Goal: Information Seeking & Learning: Find specific fact

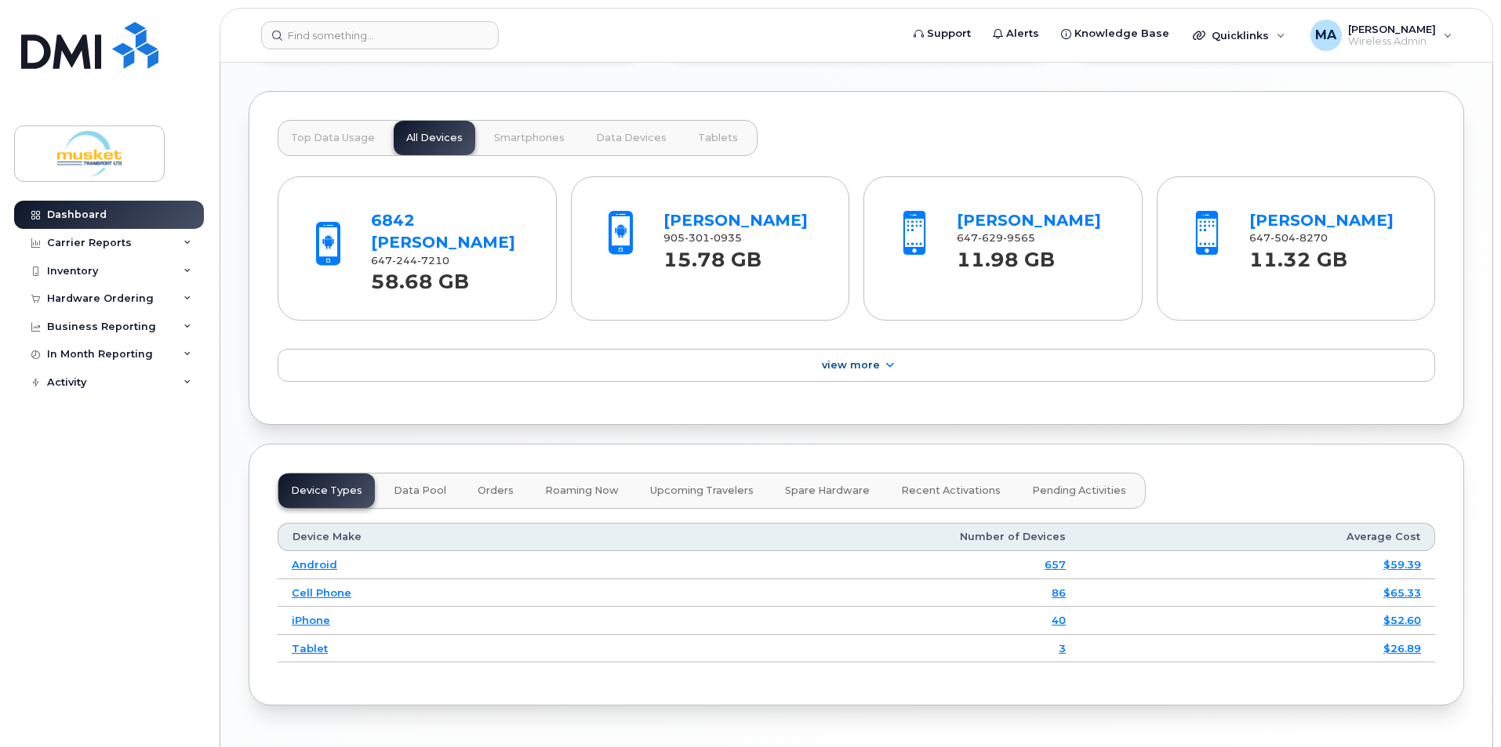
scroll to position [1333, 0]
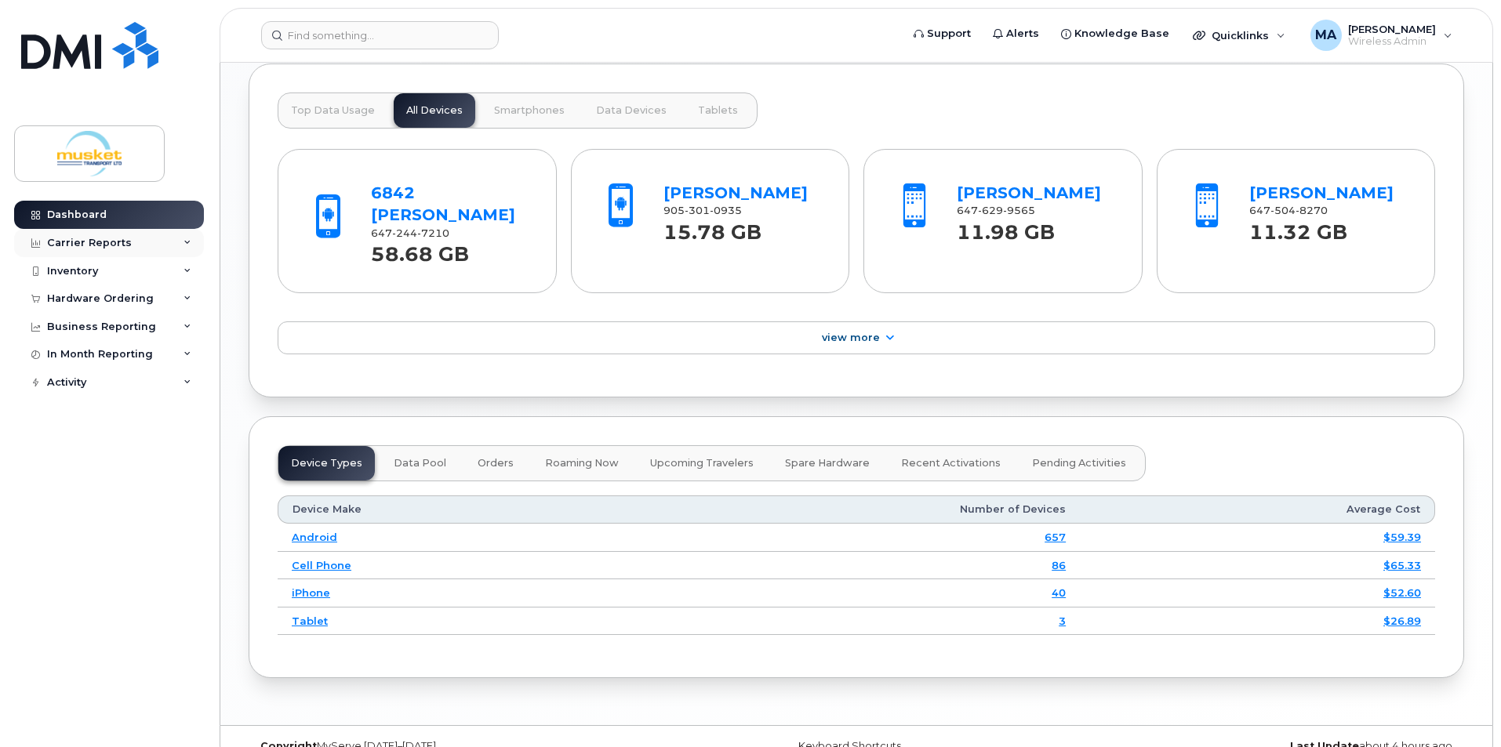
click at [119, 241] on div "Carrier Reports" at bounding box center [89, 243] width 85 height 13
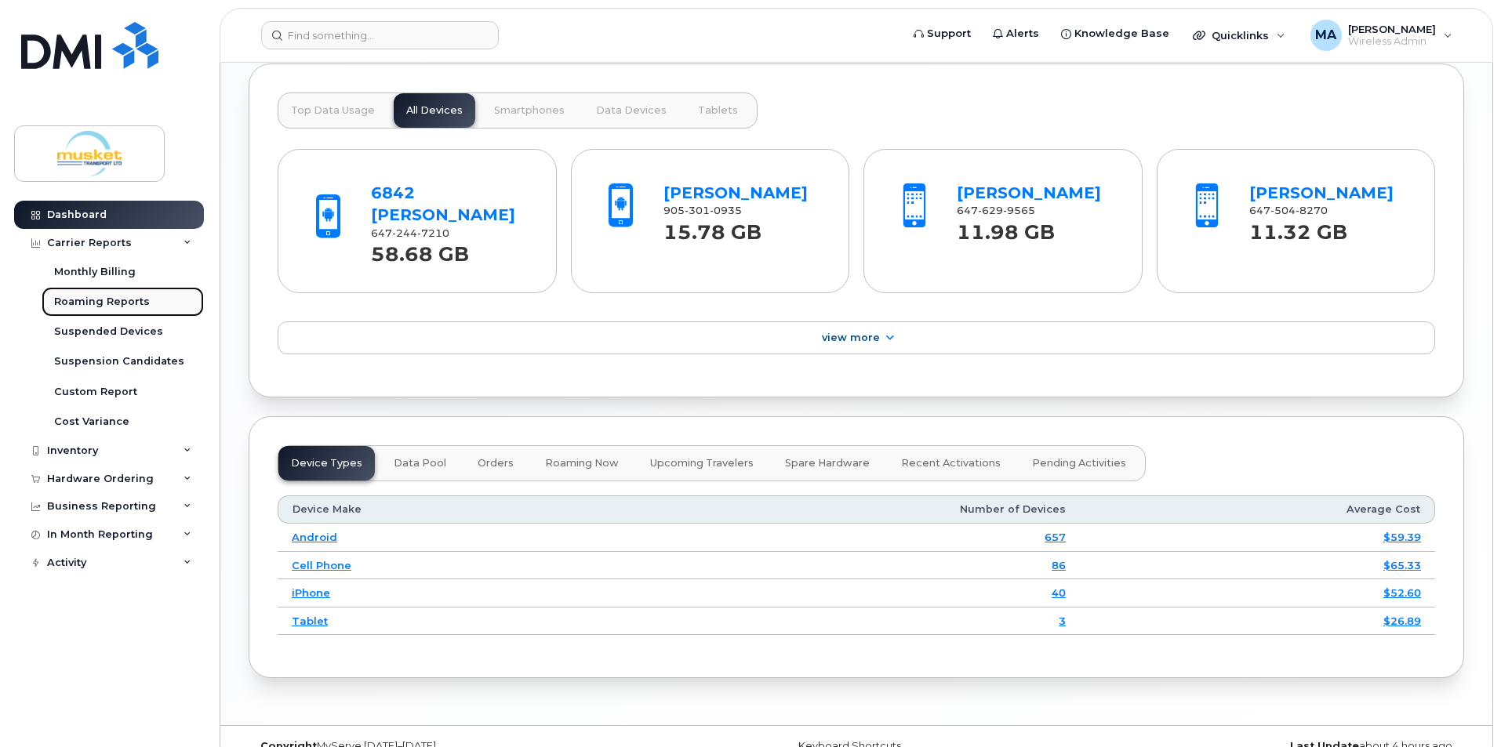
click at [129, 304] on div "Roaming Reports" at bounding box center [102, 302] width 96 height 14
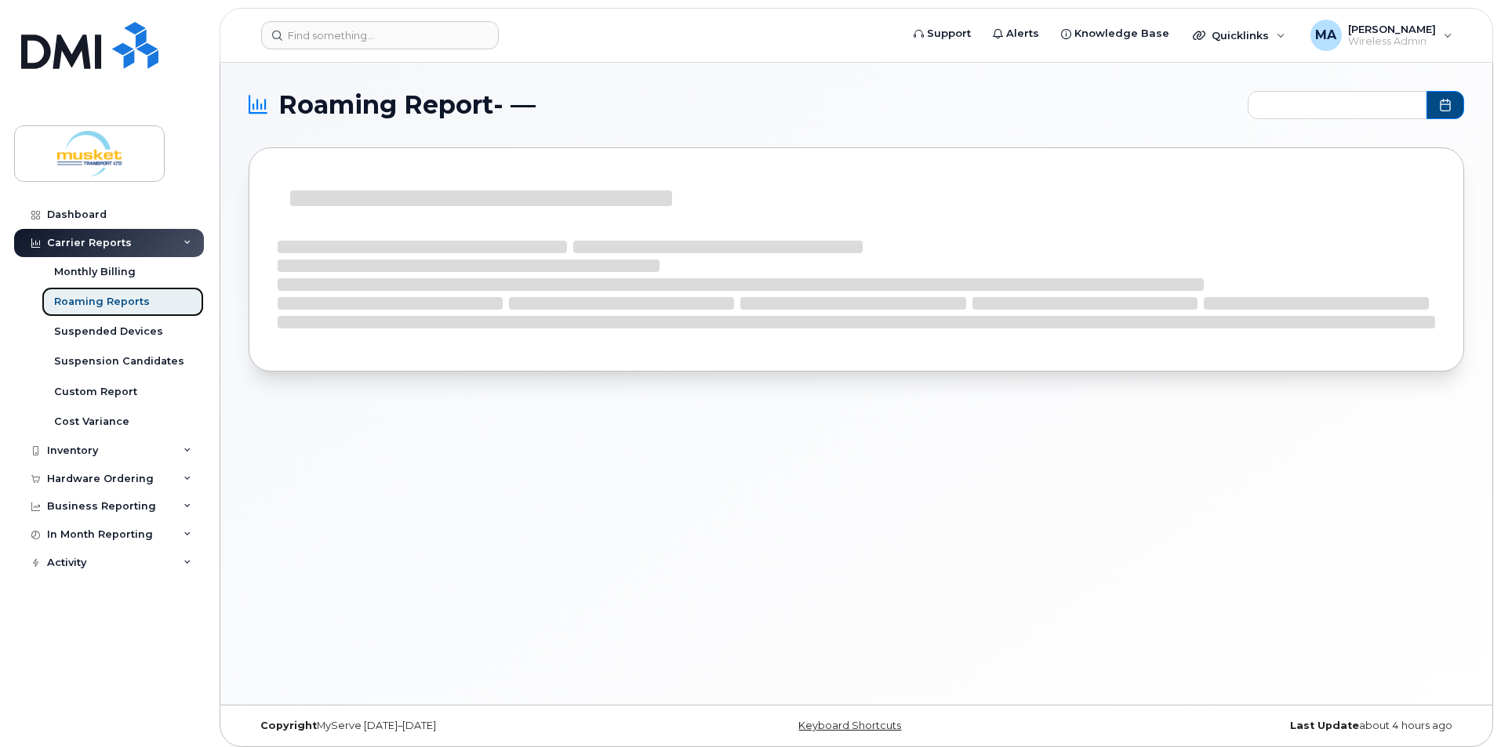
type input "2024-09 - 2025-08"
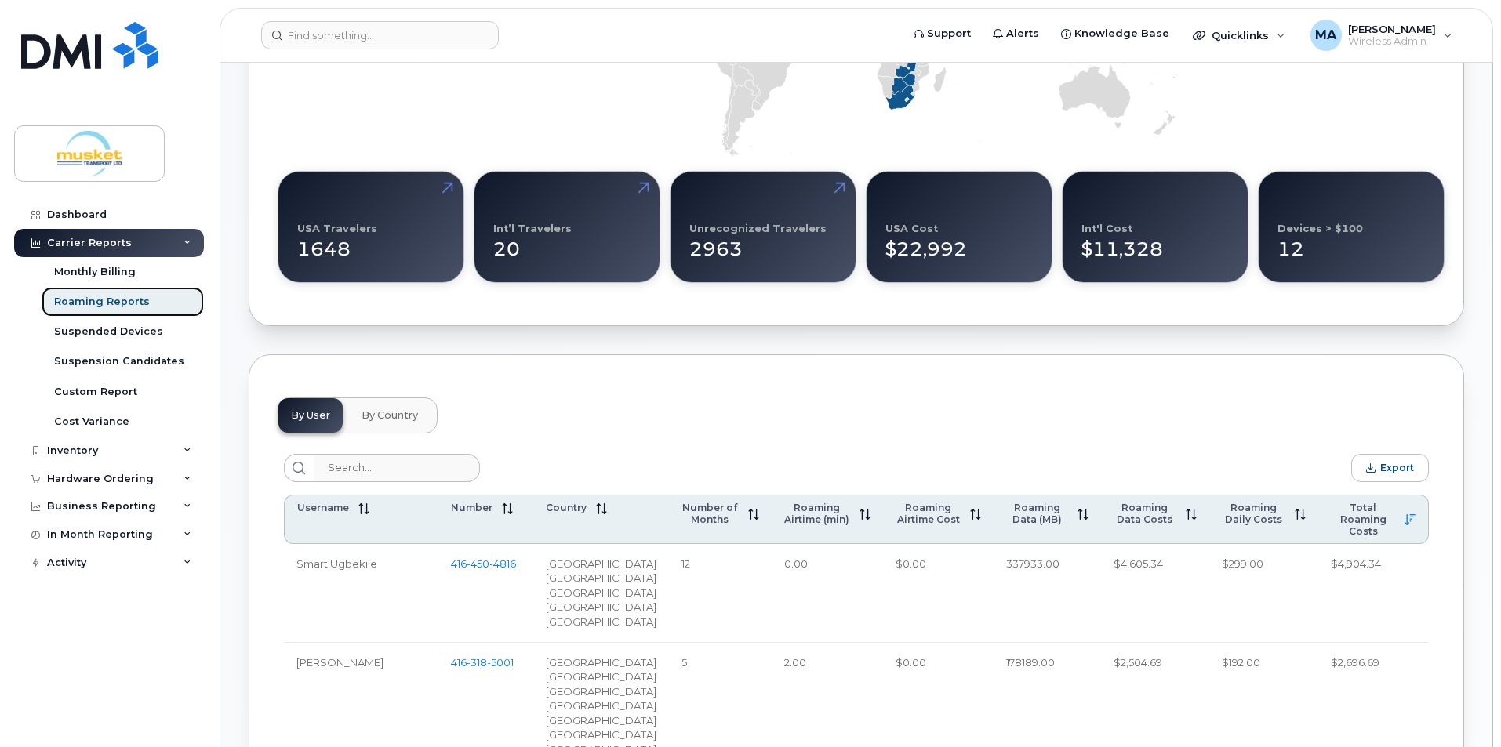
scroll to position [392, 0]
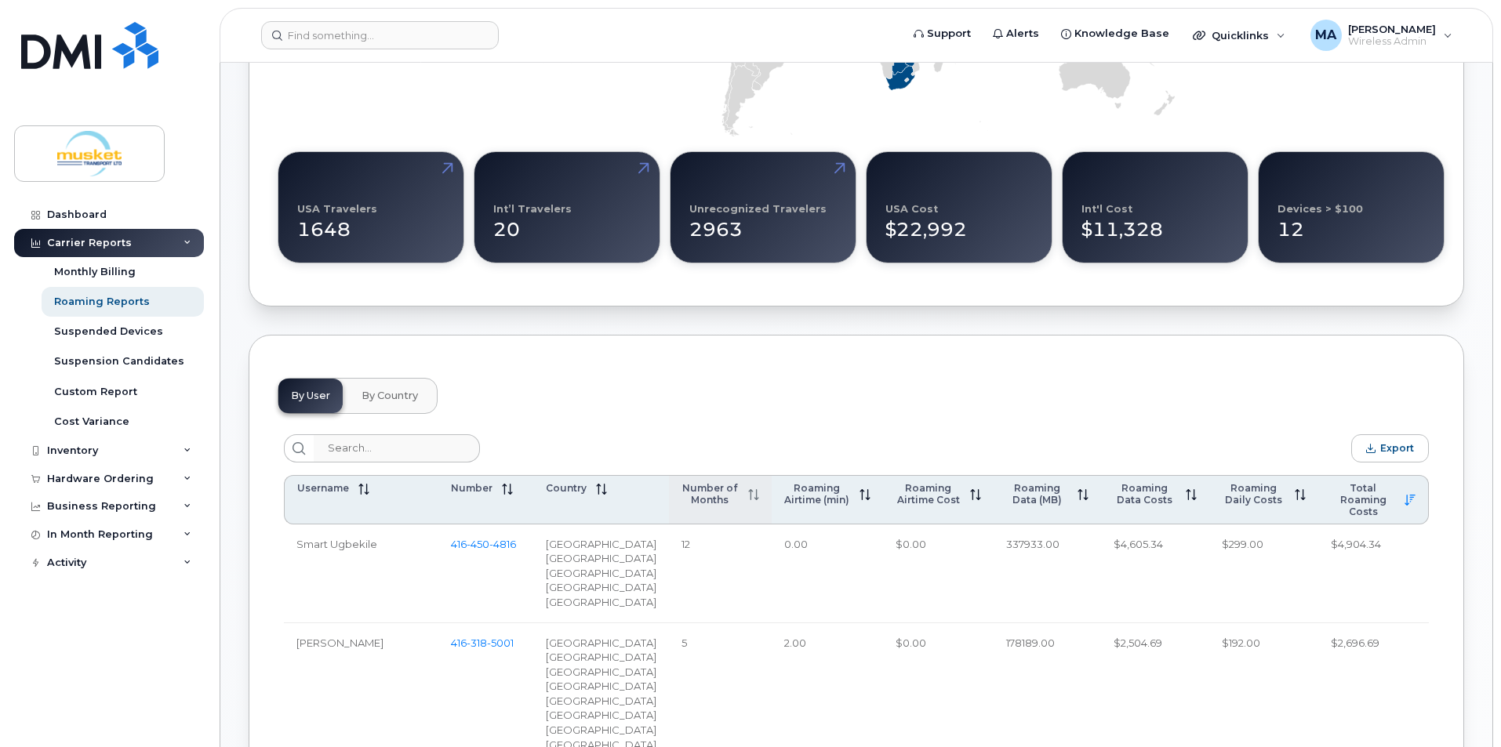
click at [695, 508] on th "Number of Months" at bounding box center [720, 499] width 103 height 49
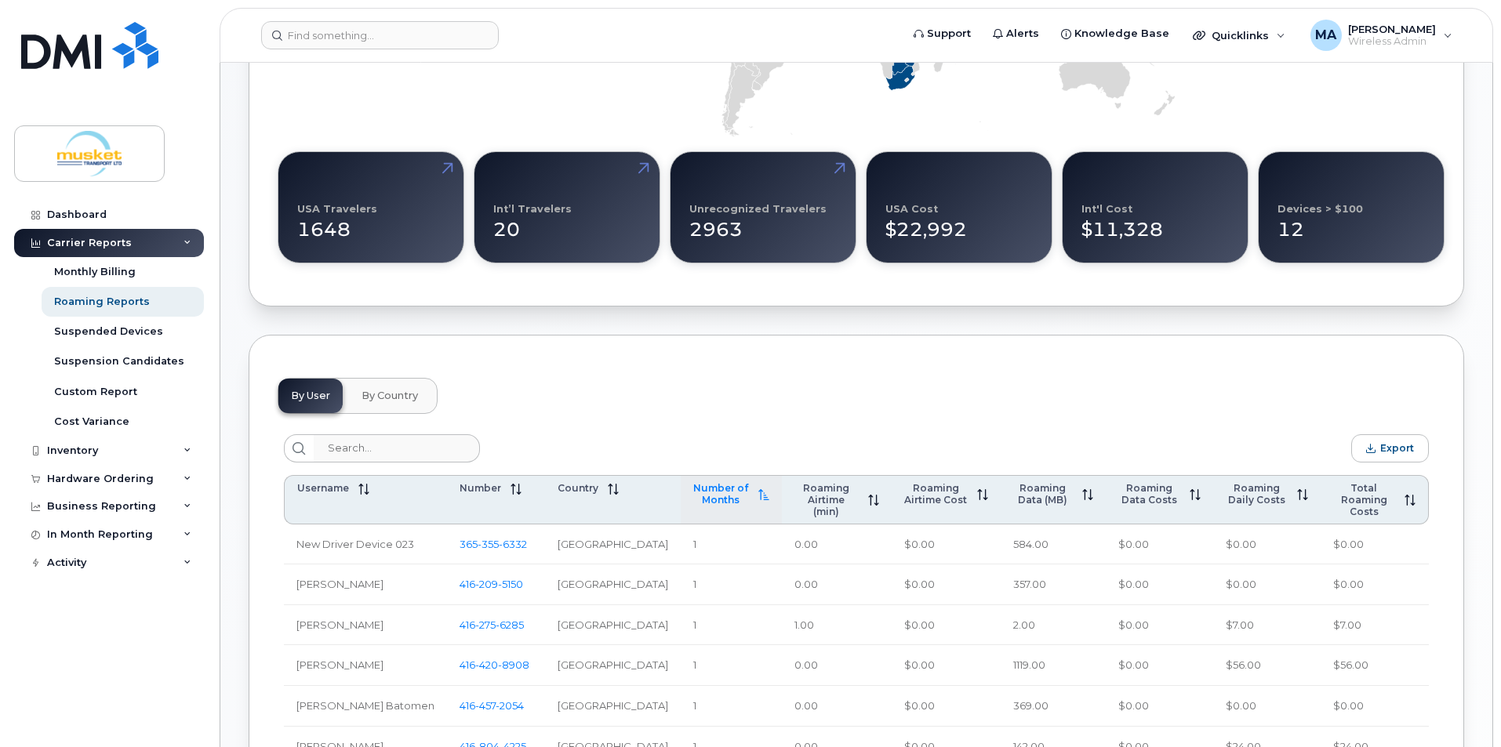
click at [695, 508] on th "Number of Months" at bounding box center [731, 499] width 101 height 49
click at [1262, 494] on span "Roaming Daily Costs" at bounding box center [1252, 494] width 65 height 24
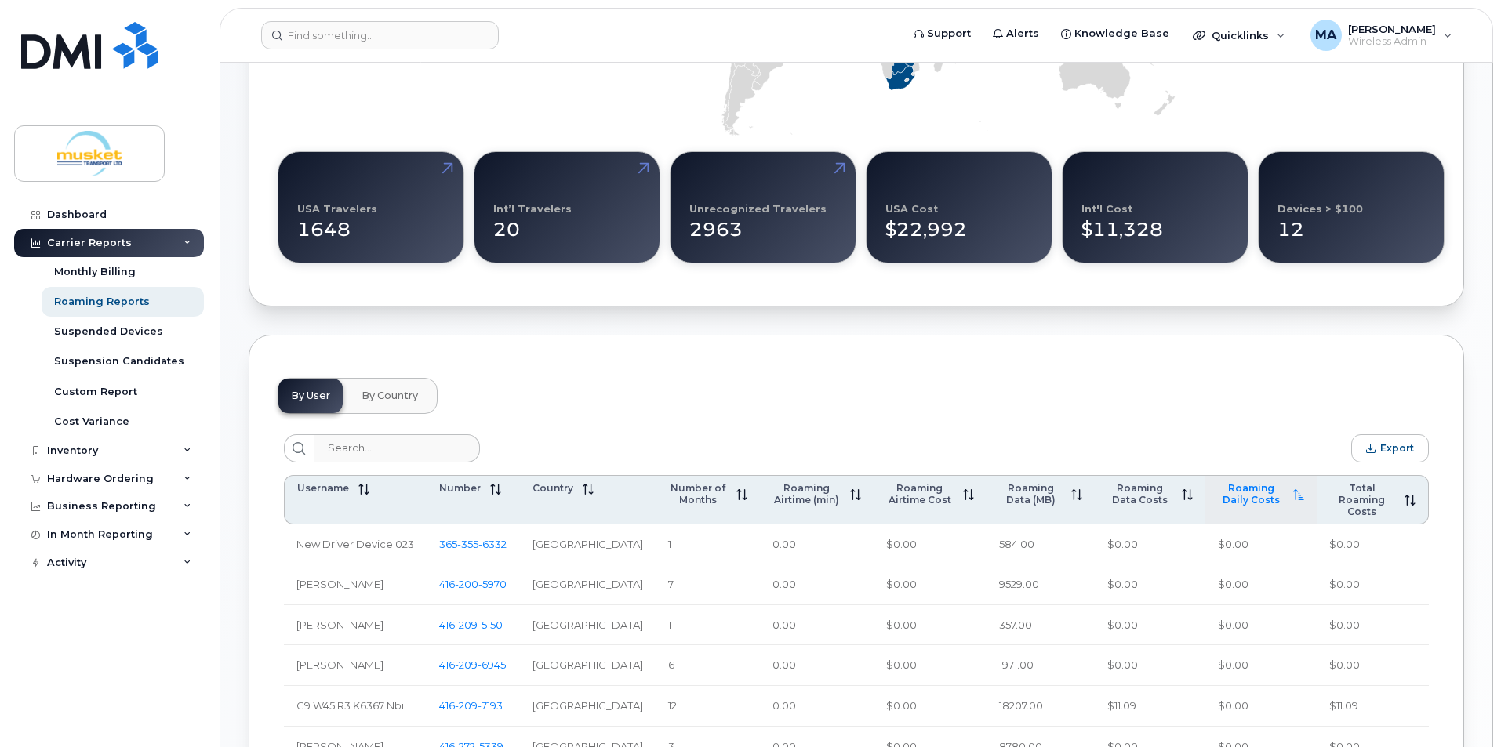
click at [1262, 494] on span "Roaming Daily Costs" at bounding box center [1251, 494] width 66 height 24
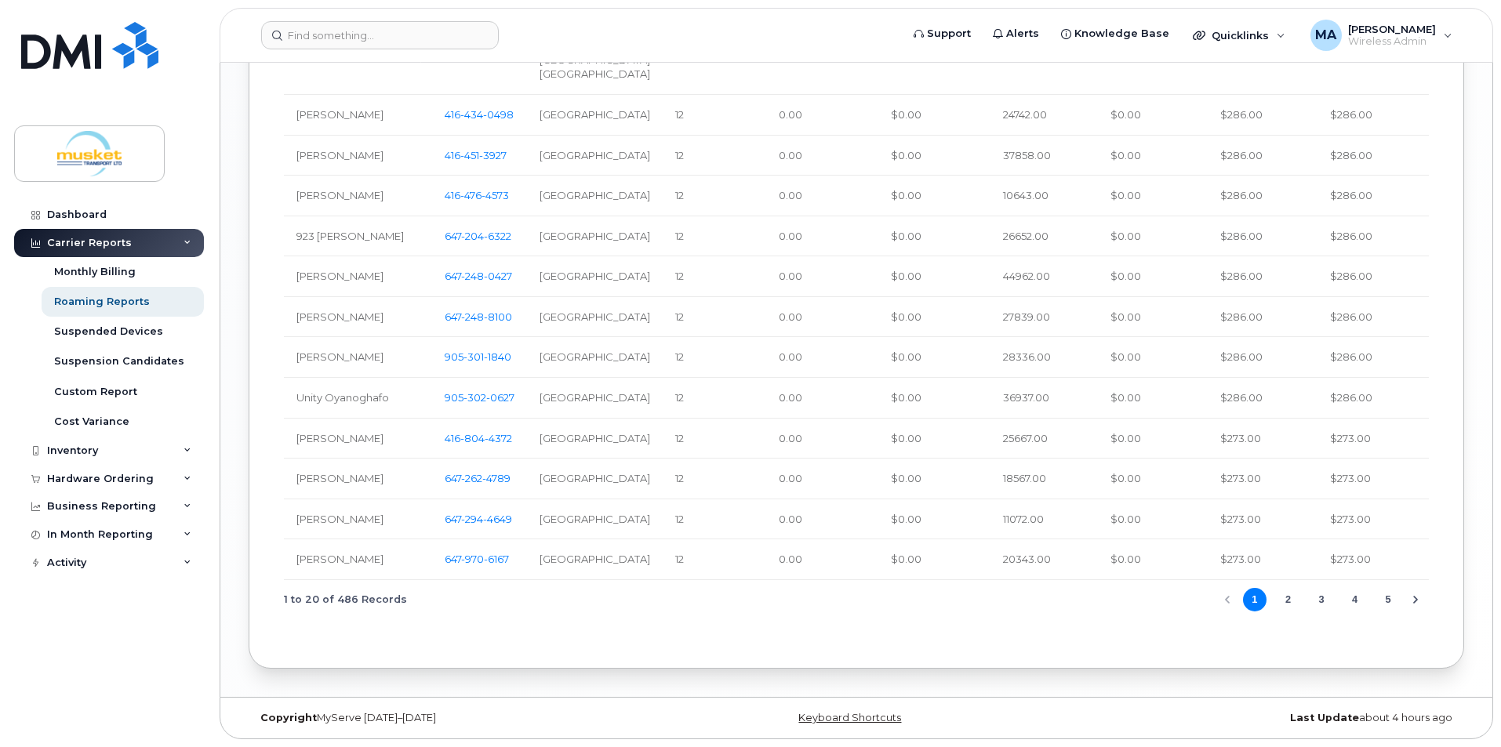
scroll to position [1882, 0]
click at [1289, 612] on button "2" at bounding box center [1288, 600] width 24 height 24
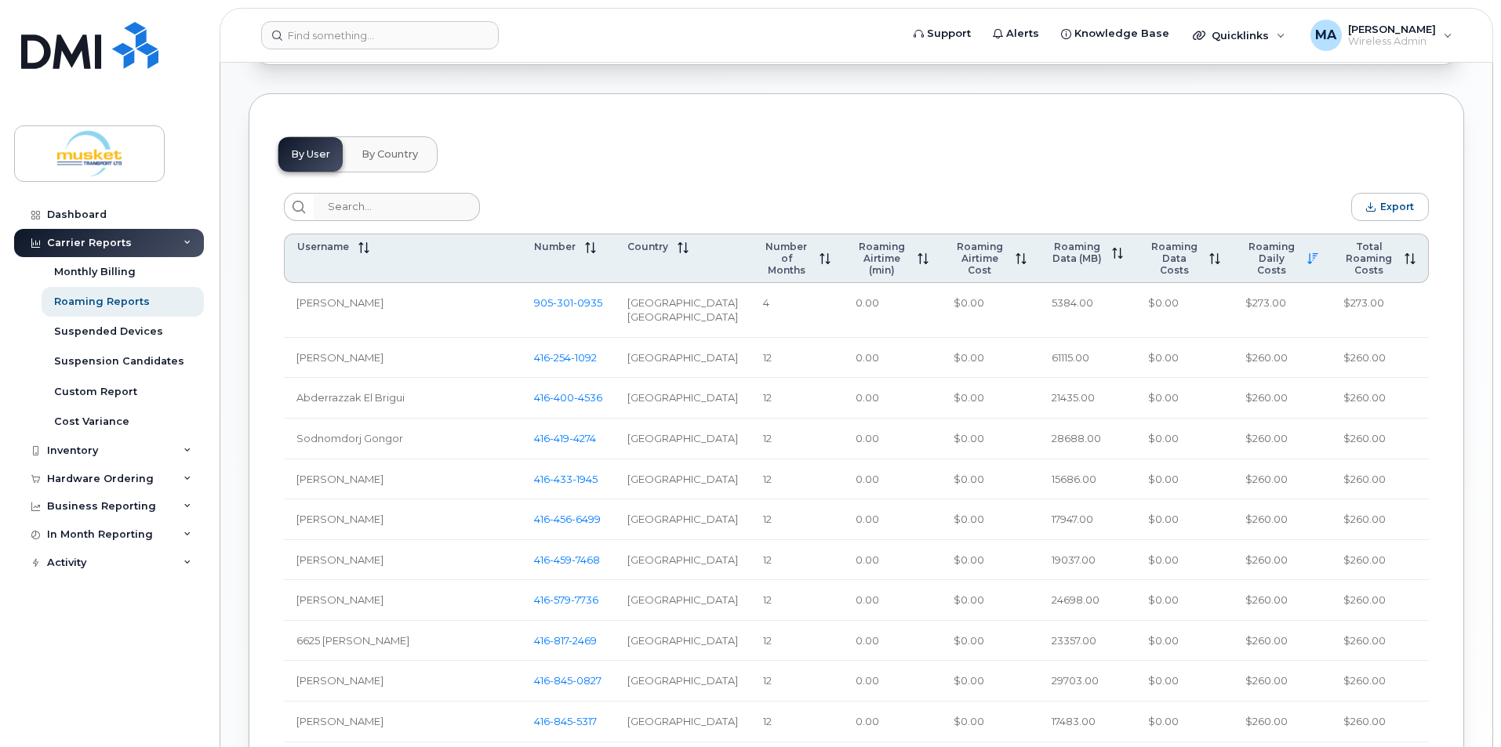
scroll to position [632, 0]
click at [124, 271] on div "Monthly Billing" at bounding box center [95, 272] width 82 height 14
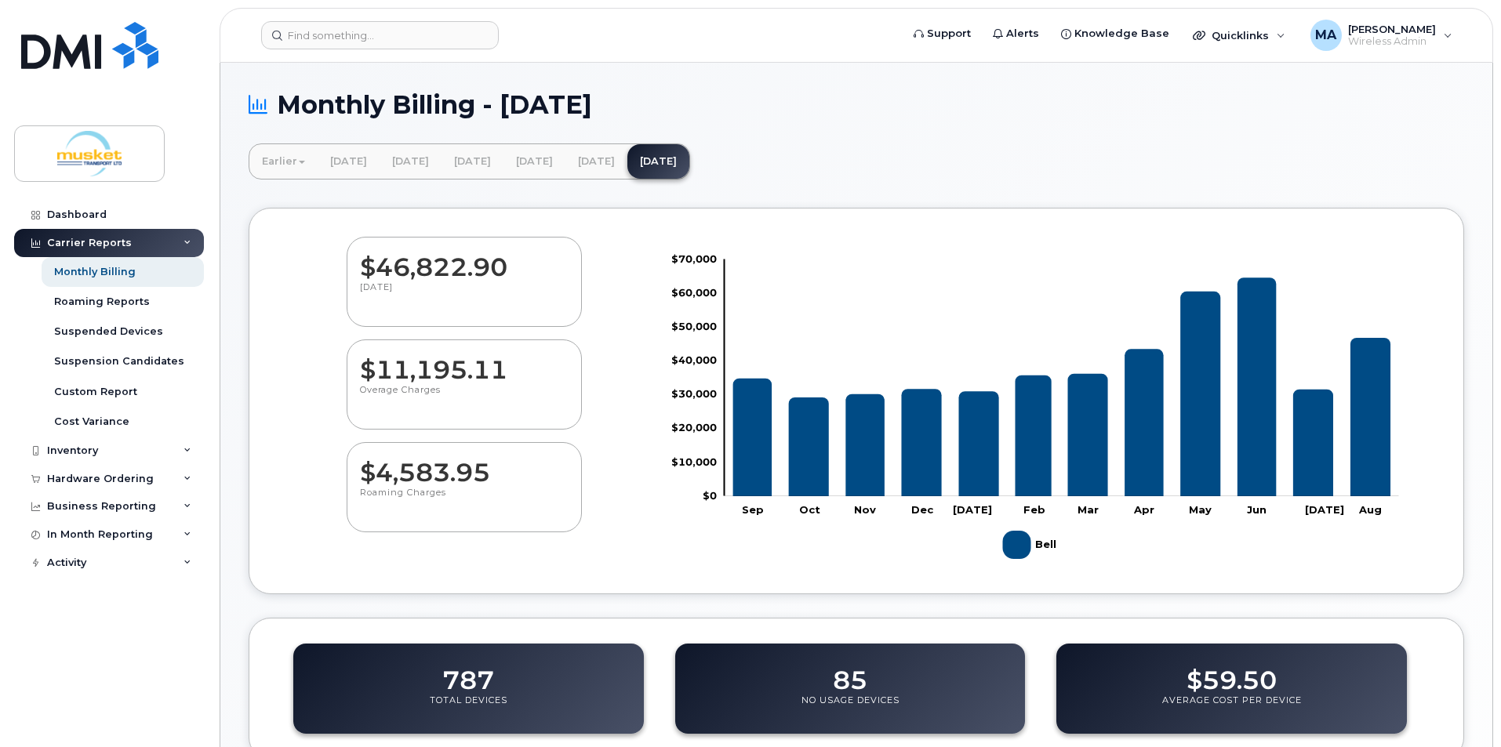
scroll to position [392, 0]
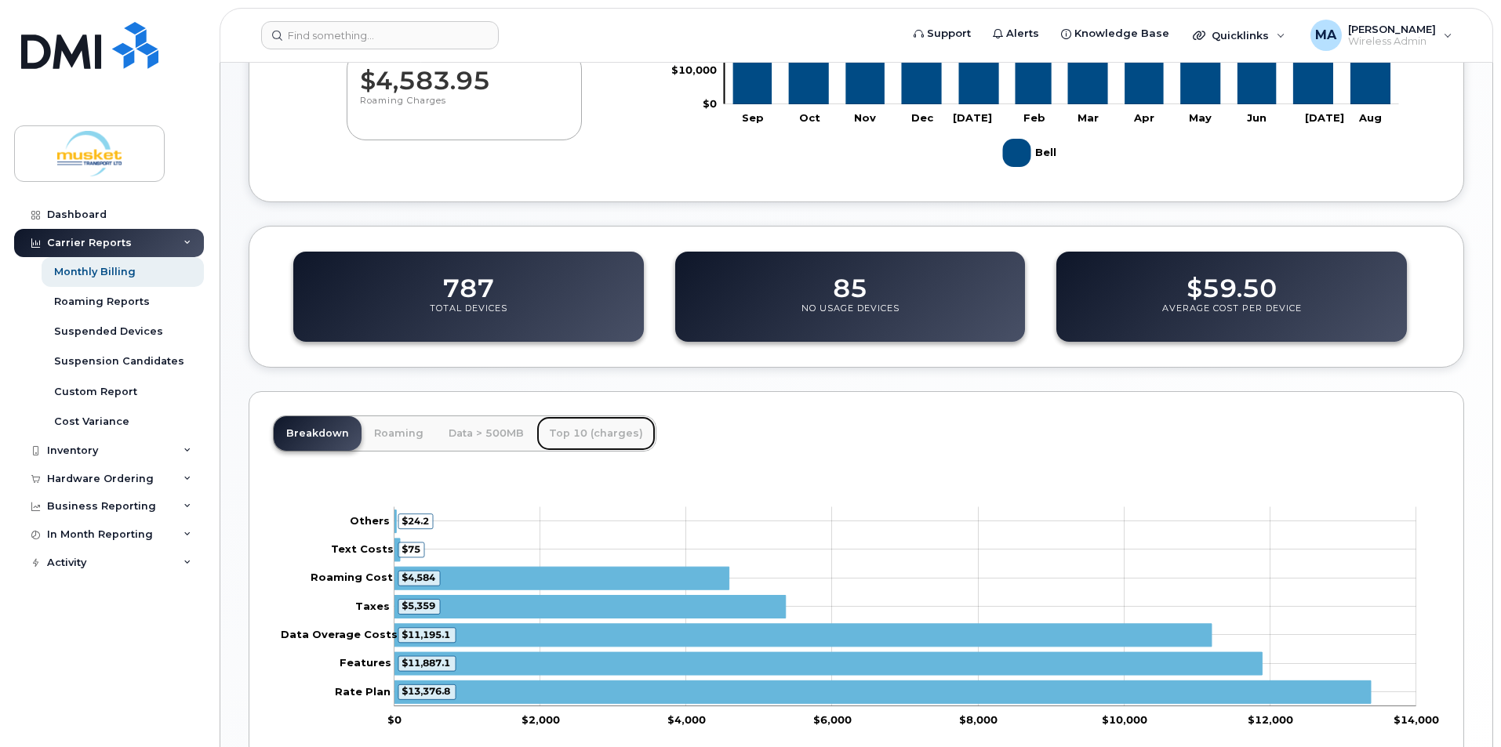
click at [629, 424] on link "Top 10 (charges)" at bounding box center [595, 433] width 119 height 35
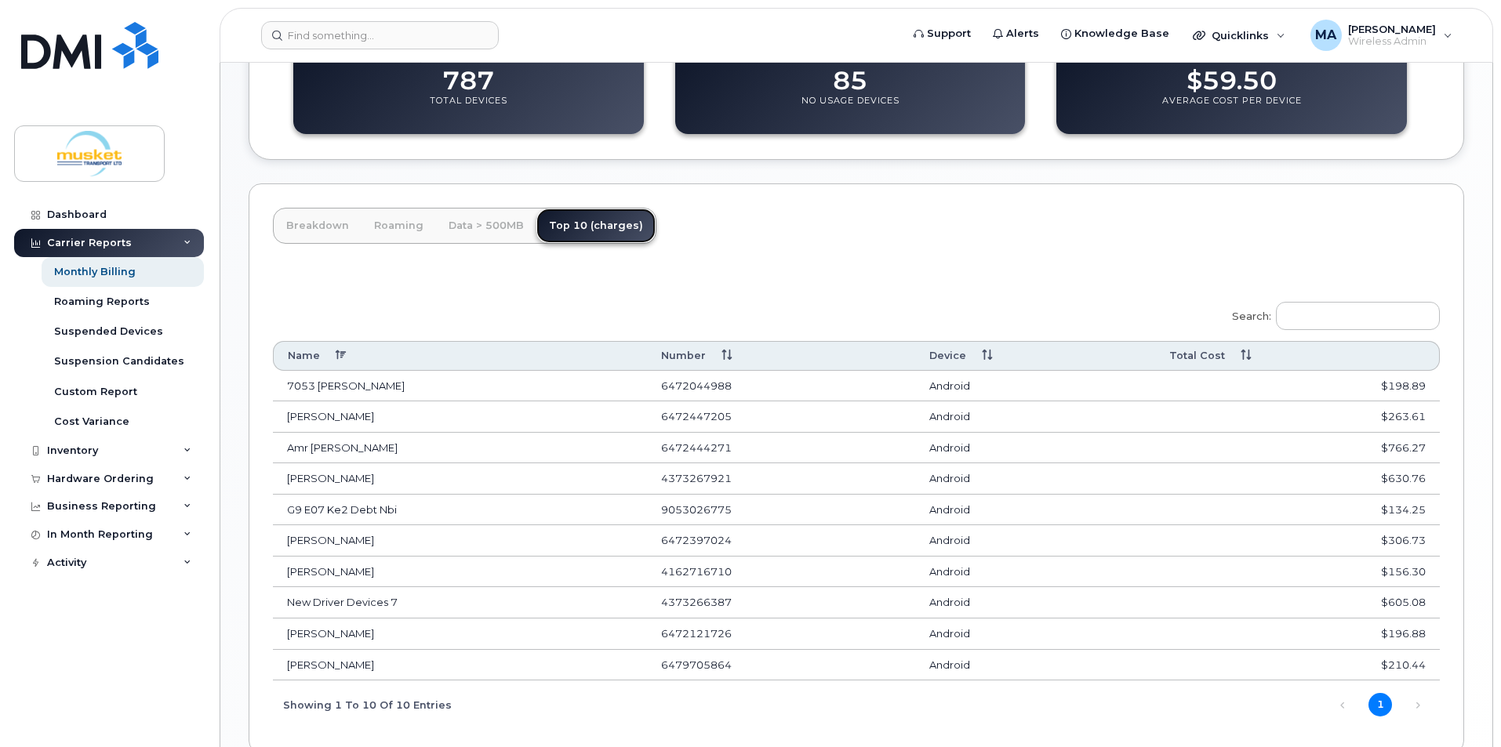
scroll to position [627, 0]
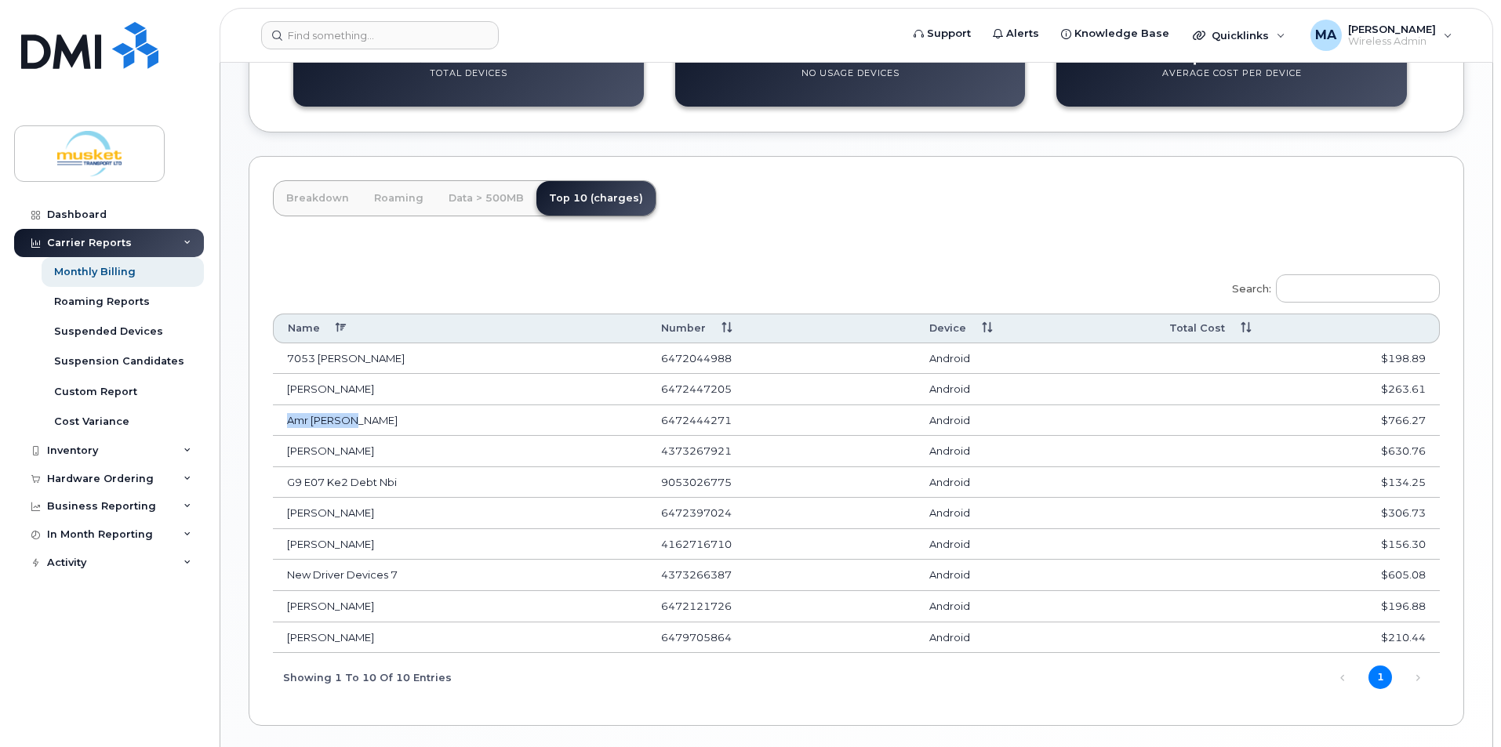
drag, startPoint x: 354, startPoint y: 415, endPoint x: 287, endPoint y: 419, distance: 66.8
click at [287, 419] on td "Amr Shalaby" at bounding box center [460, 420] width 374 height 31
copy td "Amr Shalaby"
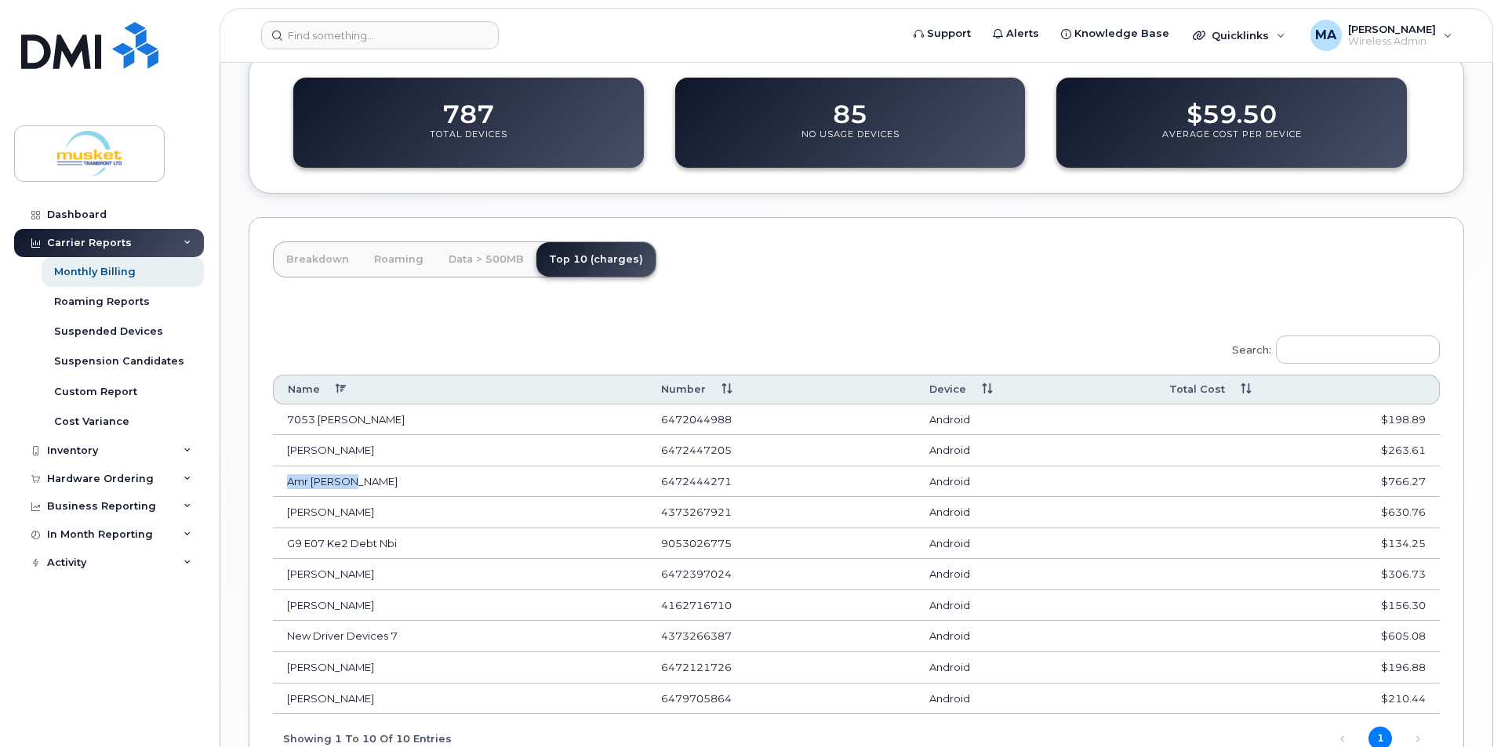
scroll to position [549, 0]
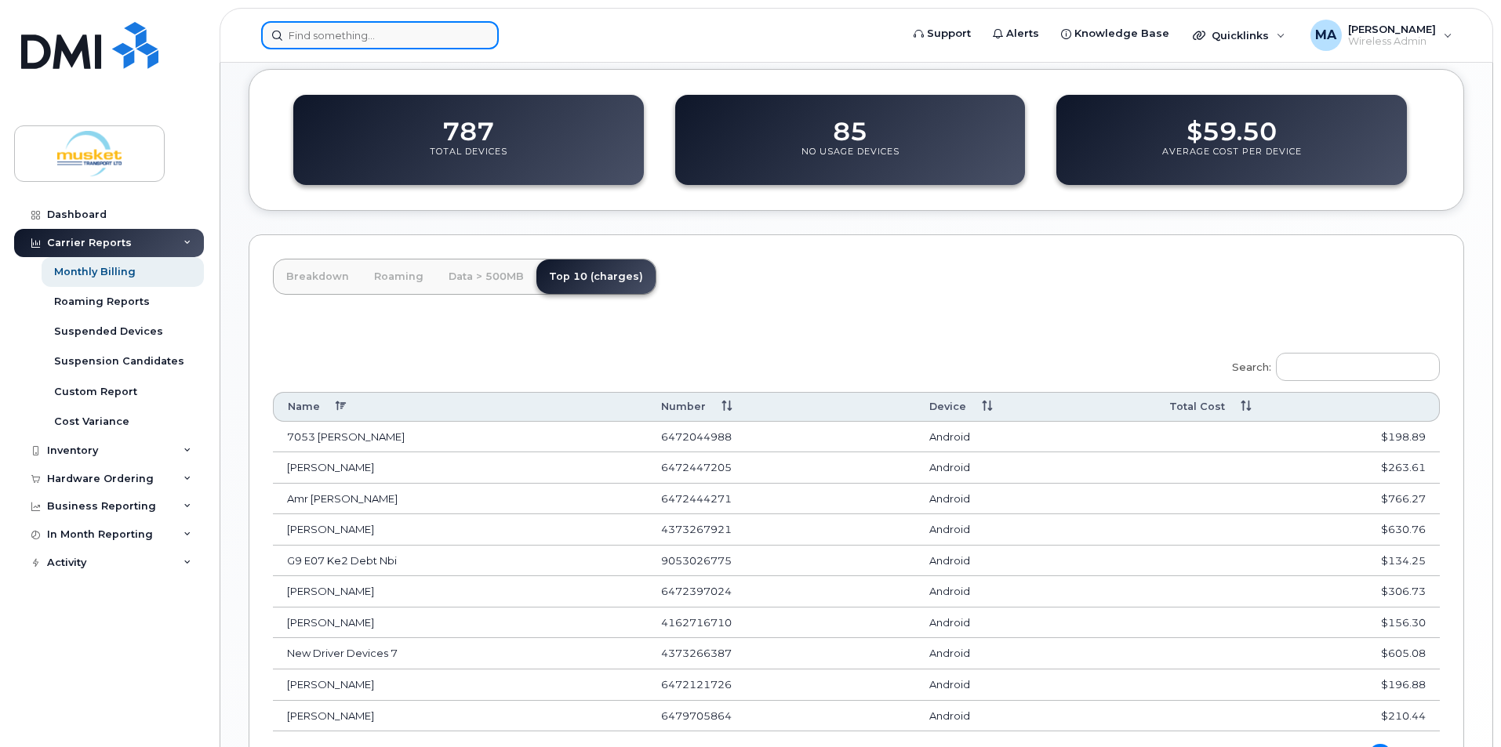
click at [336, 42] on input at bounding box center [380, 35] width 238 height 28
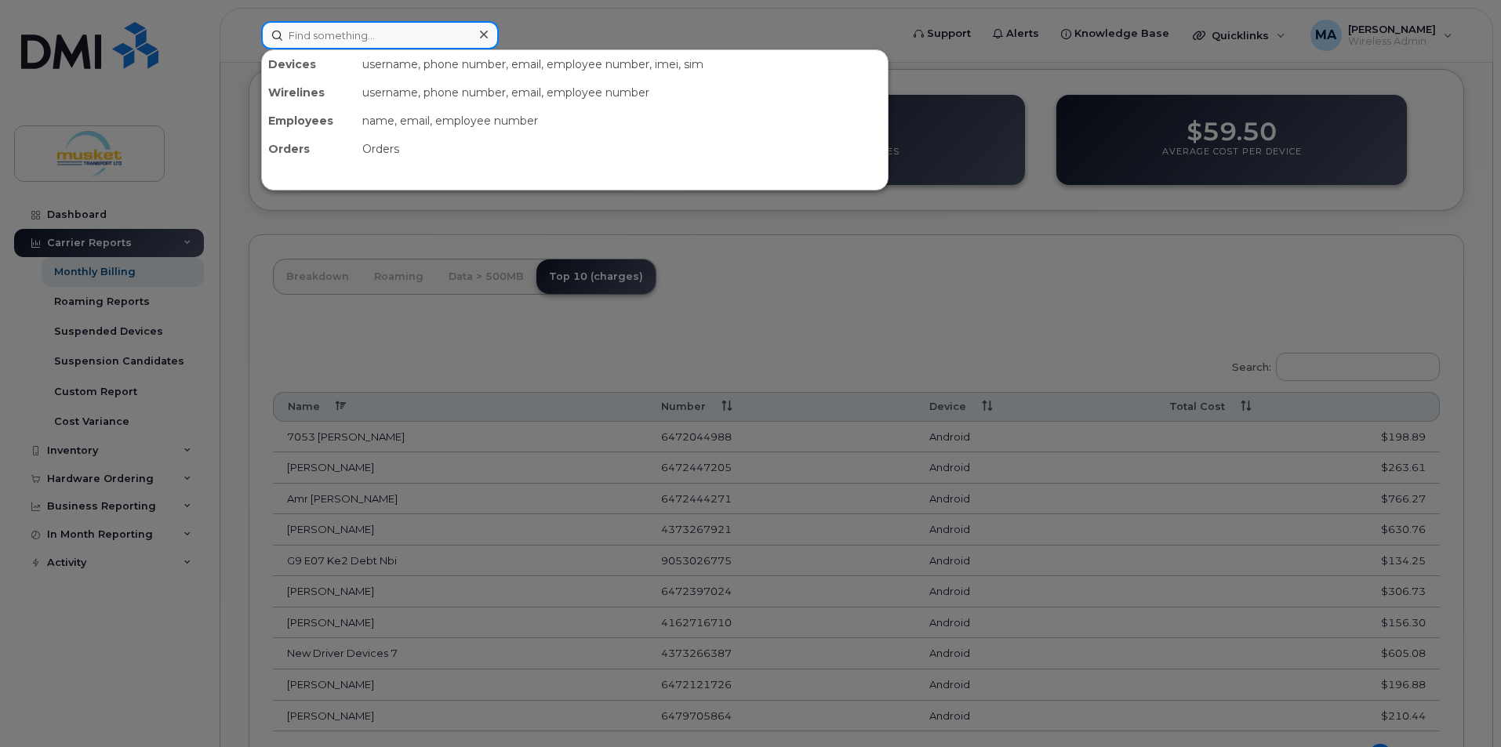
paste input "Amr Shalaby"
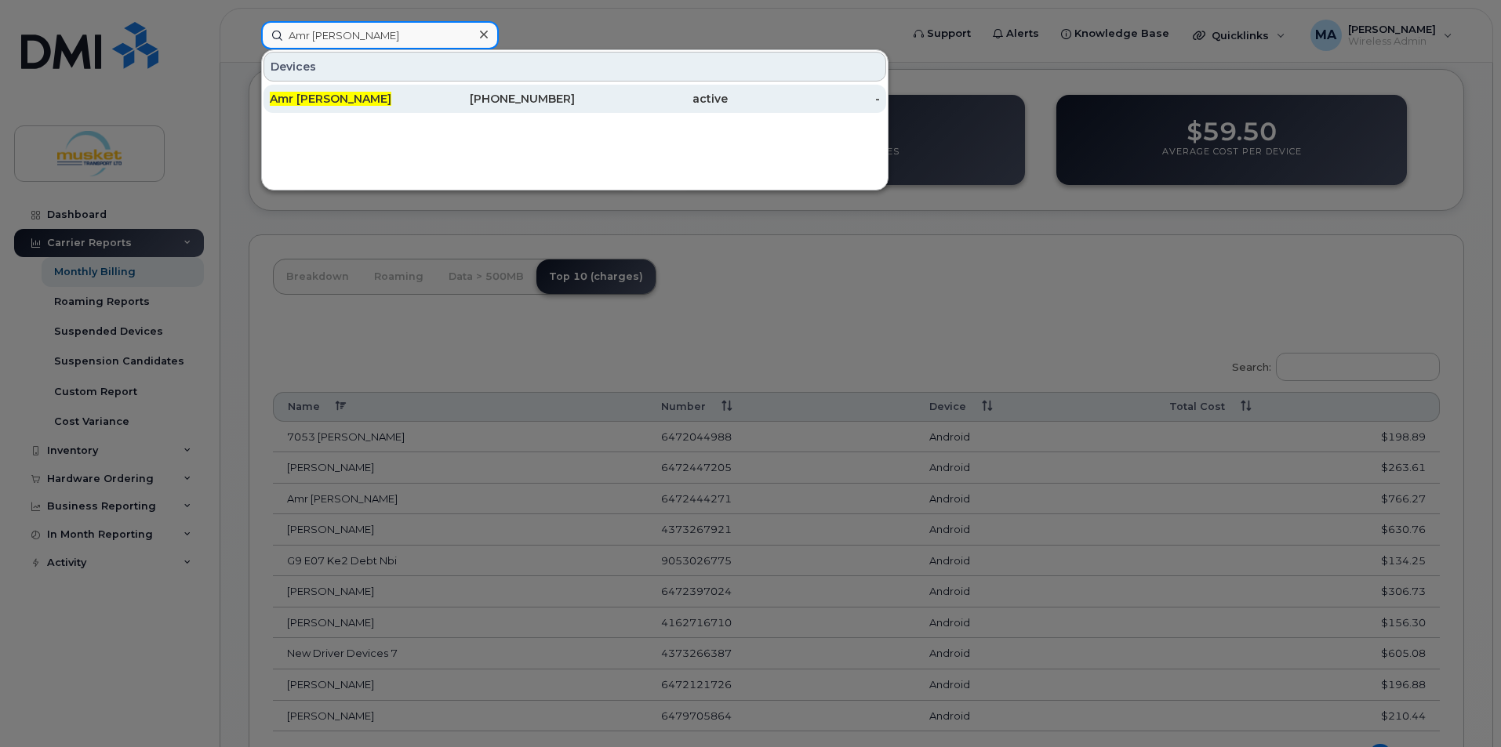
type input "Amr Shalaby"
click at [507, 92] on div "647-244-4271" at bounding box center [499, 99] width 153 height 16
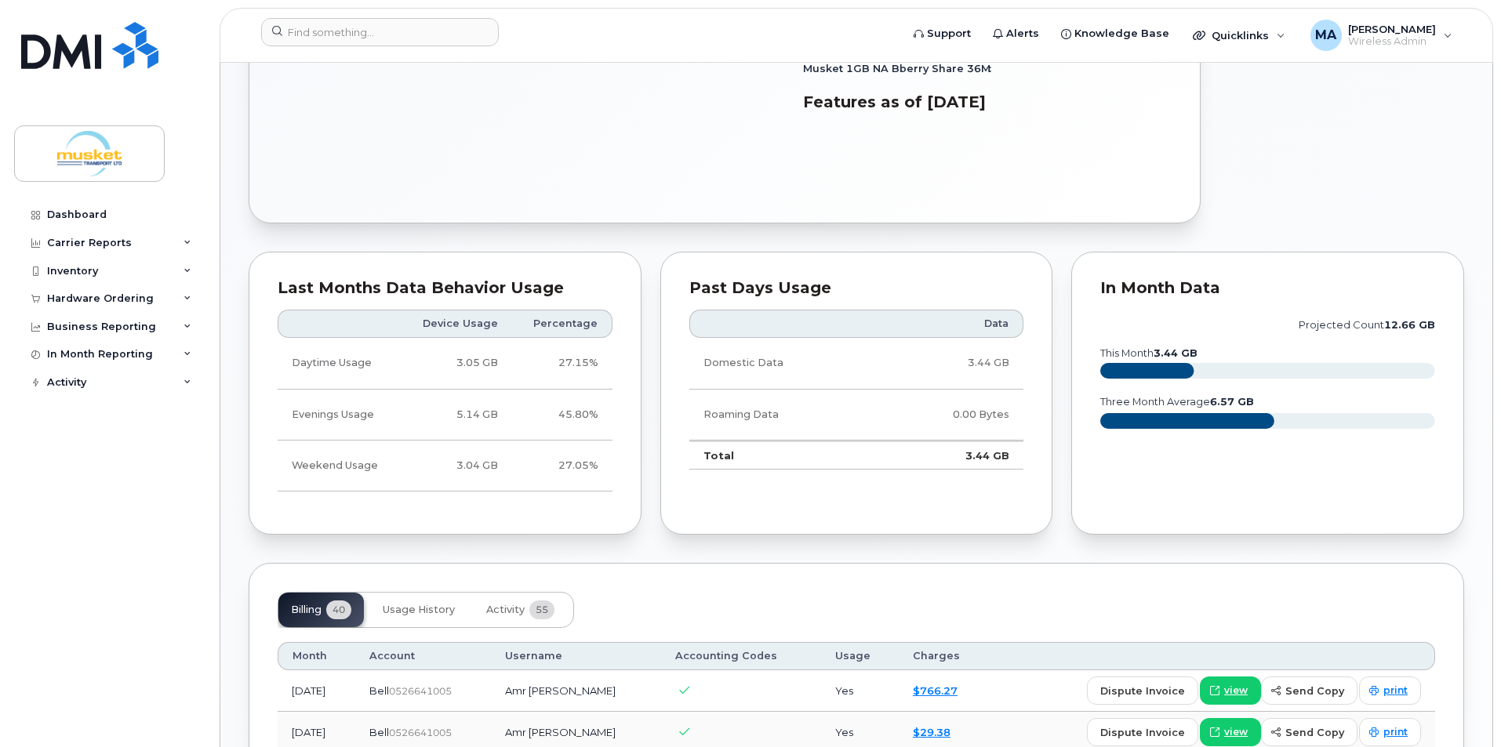
scroll to position [706, 0]
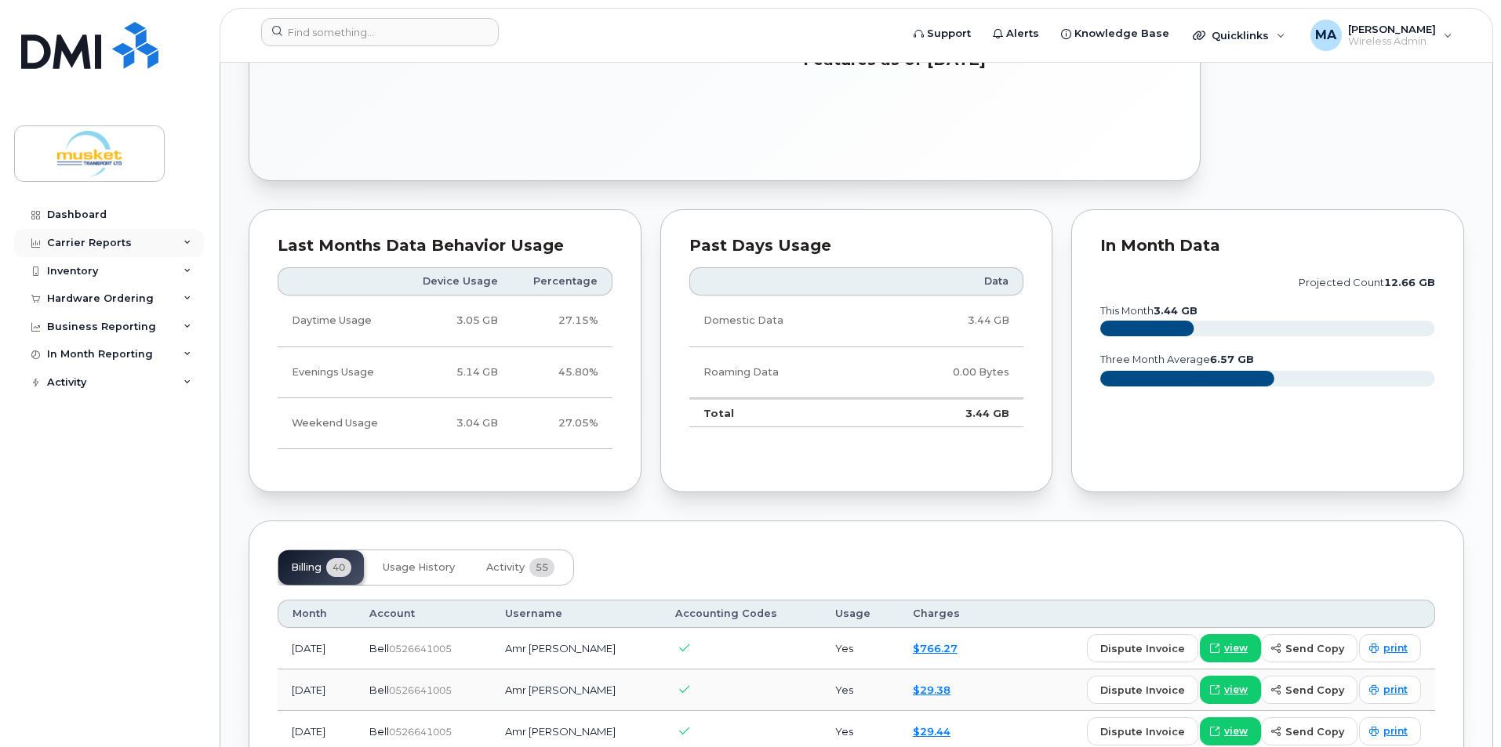
click at [81, 242] on div "Carrier Reports" at bounding box center [89, 243] width 85 height 13
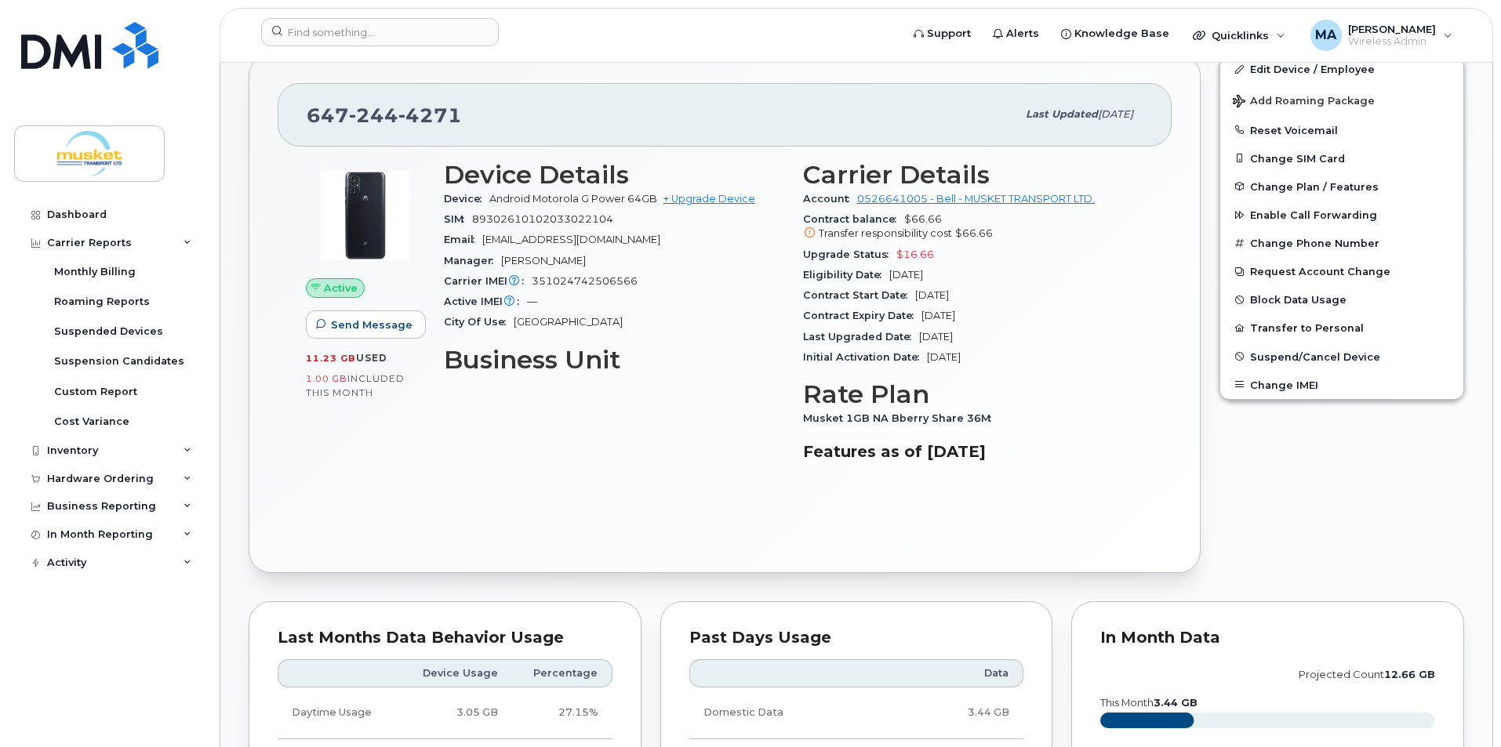
scroll to position [0, 0]
